Goal: Information Seeking & Learning: Learn about a topic

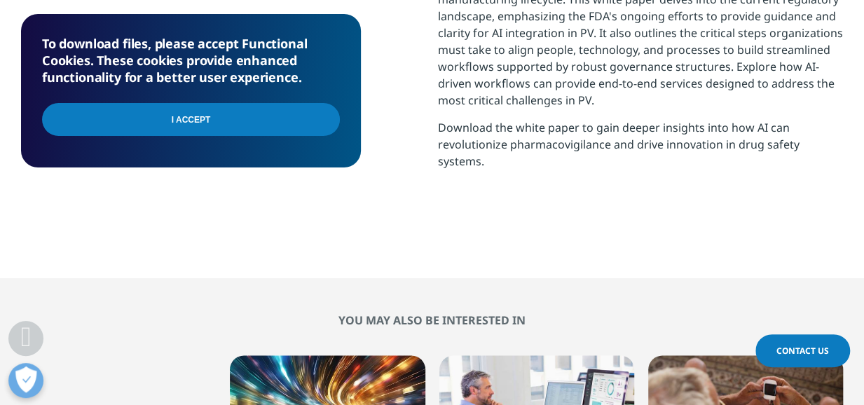
scroll to position [763, 0]
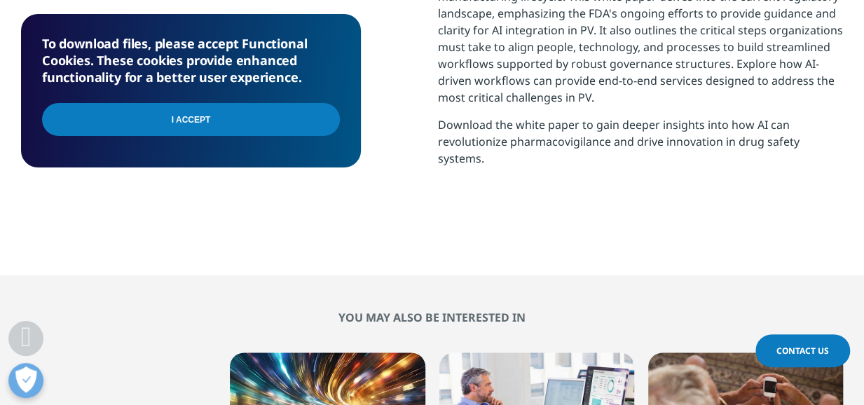
click at [238, 125] on input "I Accept" at bounding box center [191, 119] width 298 height 33
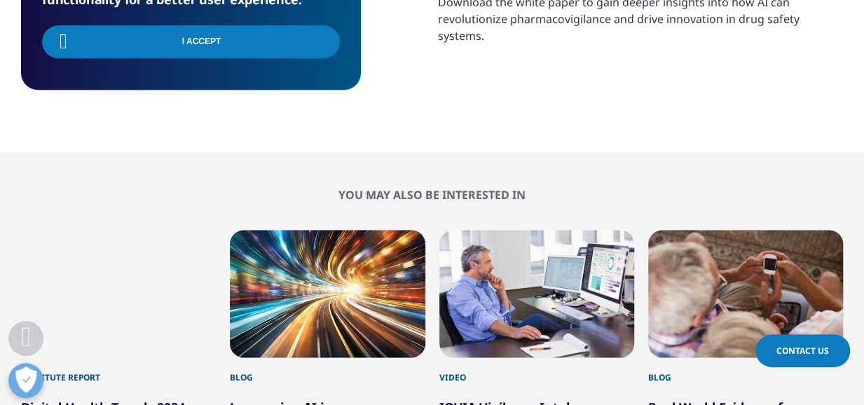
scroll to position [1037, 0]
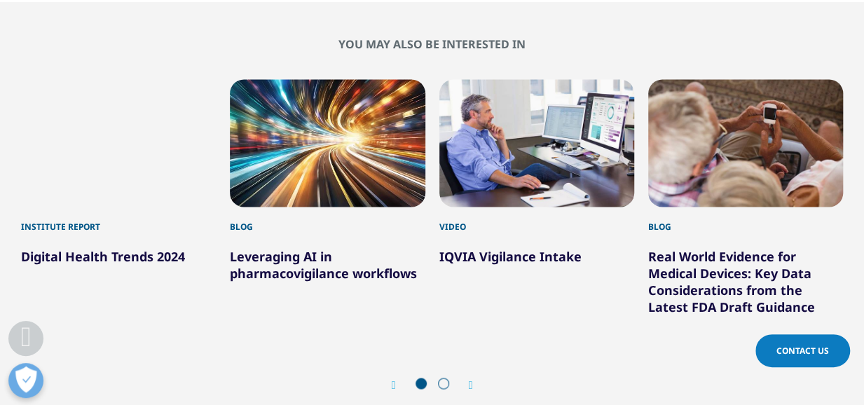
click at [293, 139] on div "2 / 6" at bounding box center [327, 143] width 195 height 128
click at [246, 227] on div "Blog" at bounding box center [327, 220] width 195 height 27
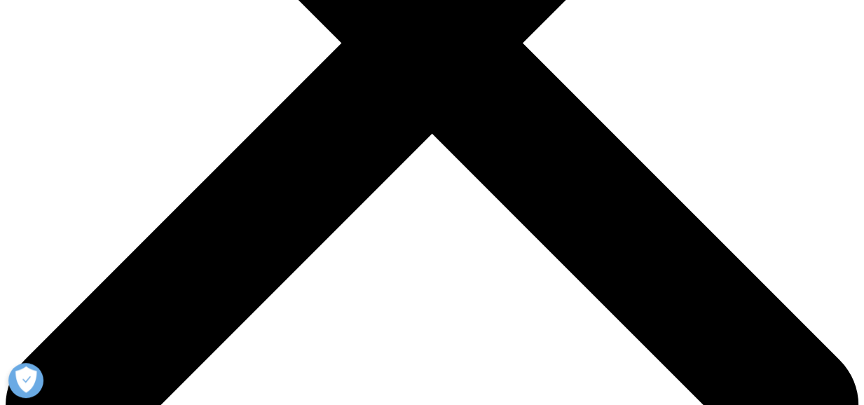
scroll to position [411, 0]
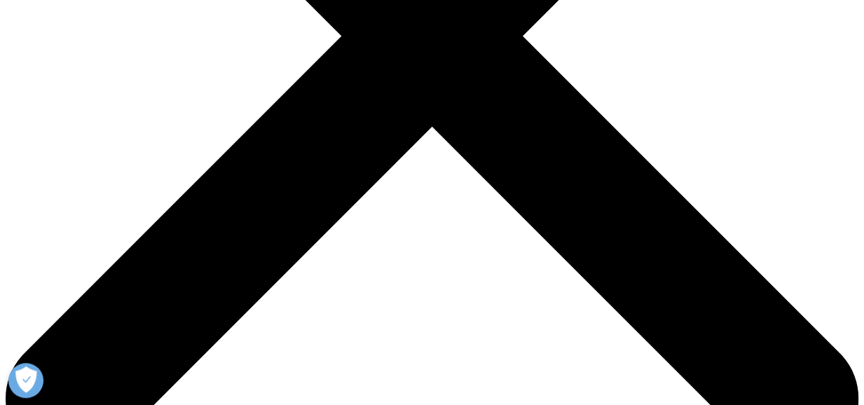
drag, startPoint x: 329, startPoint y: 219, endPoint x: 490, endPoint y: 226, distance: 160.7
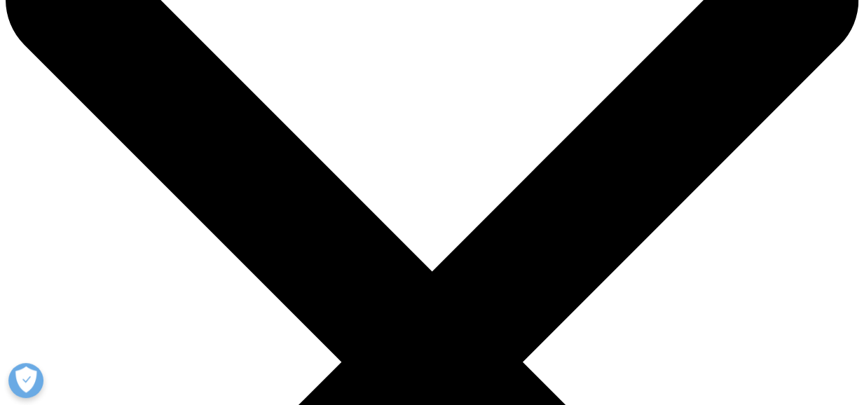
scroll to position [0, 0]
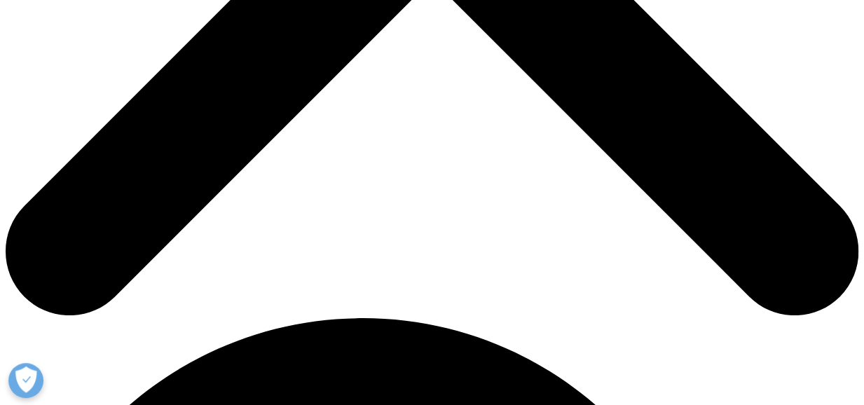
scroll to position [618, 0]
